Goal: Browse casually

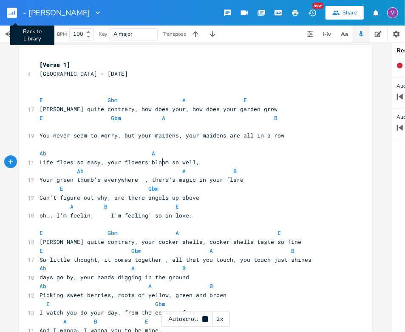
click at [17, 16] on rect "button" at bounding box center [12, 13] width 10 height 10
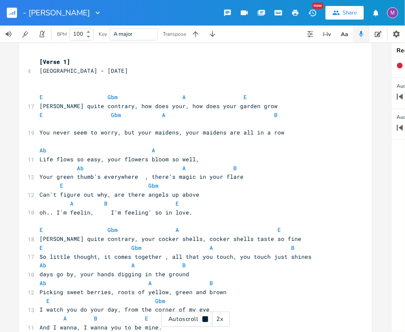
scroll to position [6, 0]
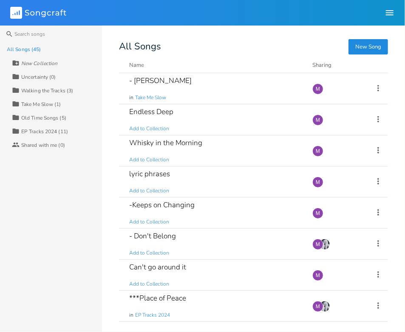
click at [9, 13] on header "Songcraft Library Community M" at bounding box center [202, 13] width 405 height 26
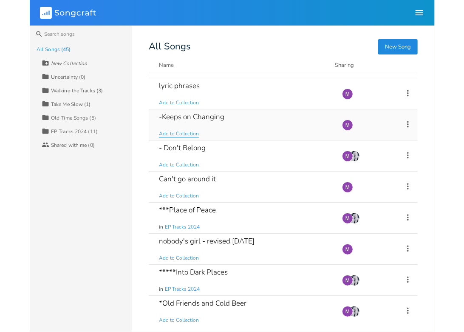
scroll to position [91, 0]
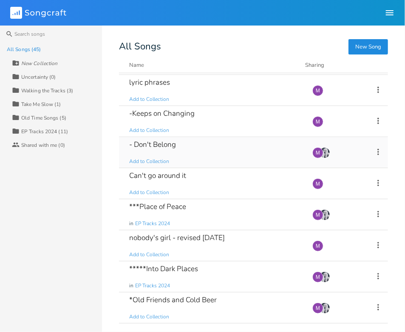
click at [199, 143] on div "- Don't Belong Add to Collection" at bounding box center [215, 152] width 173 height 31
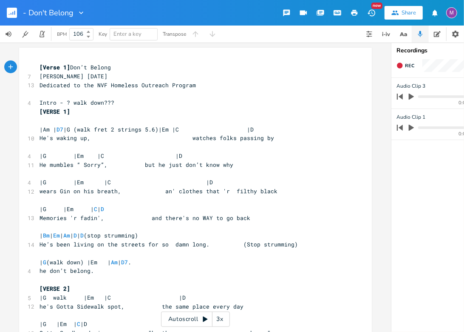
click at [355, 10] on icon "button" at bounding box center [355, 13] width 6 height 6
click at [11, 6] on button "button" at bounding box center [15, 13] width 17 height 20
click at [11, 10] on rect "button" at bounding box center [12, 13] width 10 height 10
click at [11, 12] on rect "button" at bounding box center [12, 13] width 10 height 10
